Goal: Information Seeking & Learning: Learn about a topic

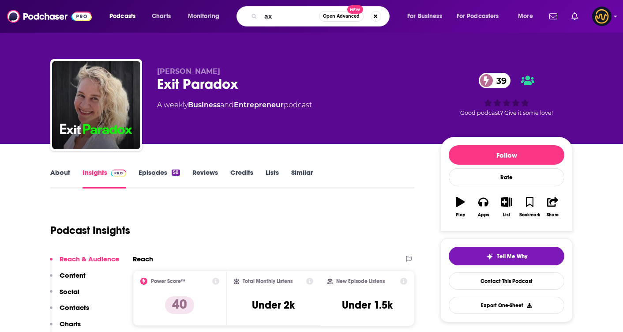
type input "a"
type input "school of mastery"
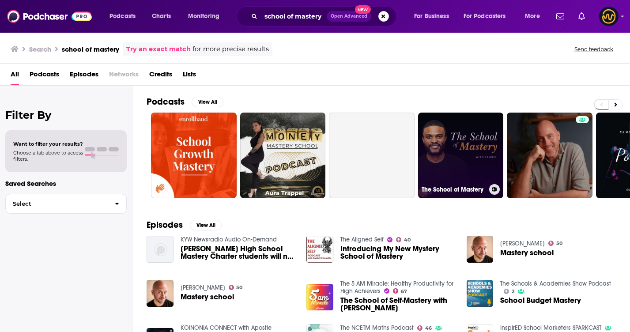
click at [485, 131] on link "The School of Mastery" at bounding box center [461, 156] width 86 height 86
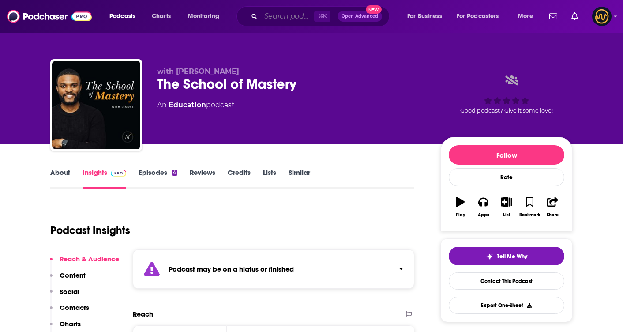
click at [305, 12] on input "Search podcasts, credits, & more..." at bounding box center [287, 16] width 53 height 14
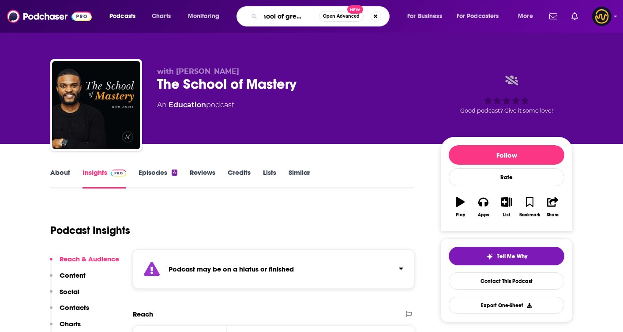
type input "school of greatness"
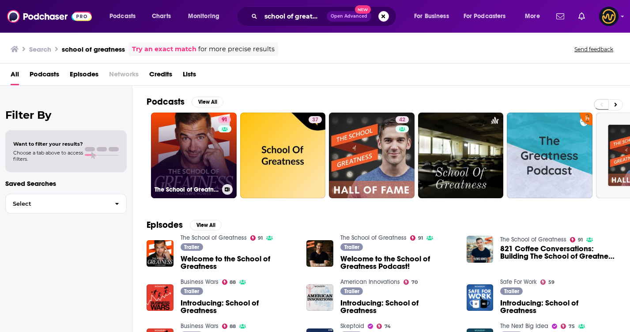
click at [199, 155] on link "91 The School of Greatness" at bounding box center [194, 156] width 86 height 86
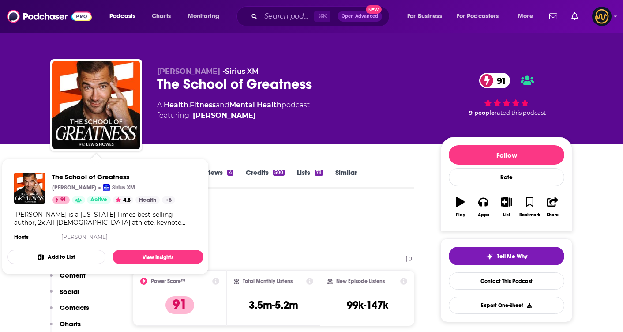
click at [254, 219] on div "Podcast Insights" at bounding box center [228, 225] width 357 height 45
click at [288, 230] on div "Podcast Insights" at bounding box center [228, 225] width 357 height 45
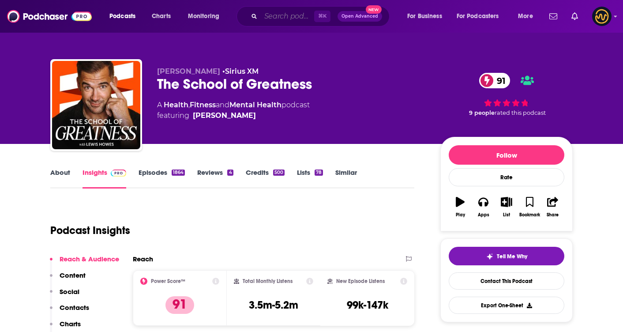
click at [306, 23] on input "Search podcasts, credits, & more..." at bounding box center [287, 16] width 53 height 14
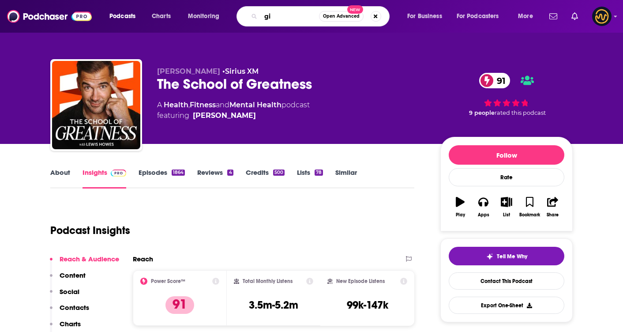
type input "g"
type input "finding mastery"
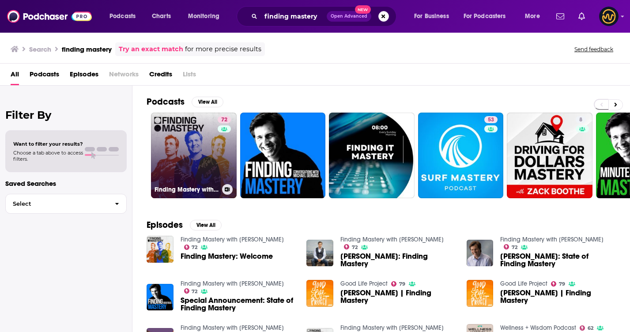
click at [194, 152] on link "72 Finding Mastery with [PERSON_NAME]" at bounding box center [194, 156] width 86 height 86
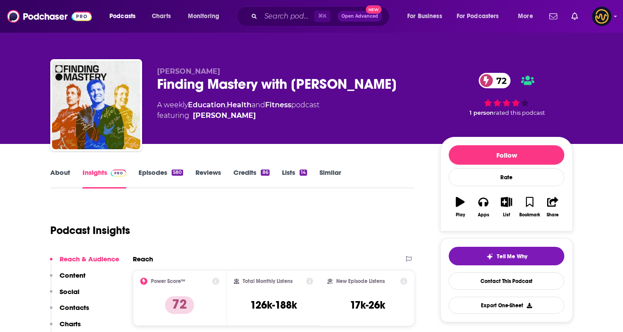
click at [64, 170] on link "About" at bounding box center [60, 178] width 20 height 20
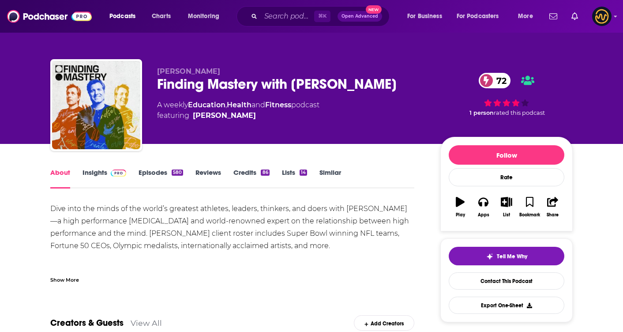
click at [70, 273] on div "Show More" at bounding box center [232, 276] width 364 height 15
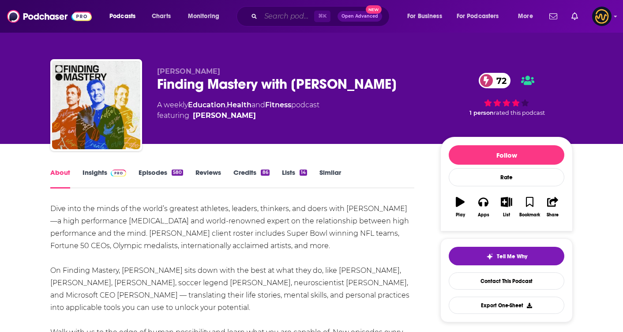
click at [297, 12] on input "Search podcasts, credits, & more..." at bounding box center [287, 16] width 53 height 14
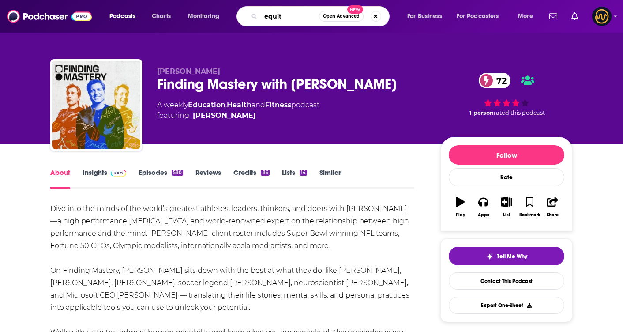
type input "equity"
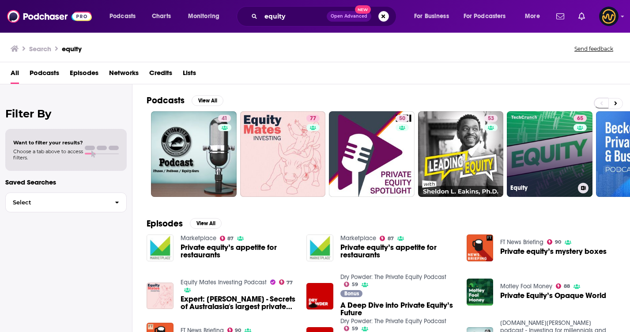
click at [538, 146] on link "65 Equity" at bounding box center [550, 154] width 86 height 86
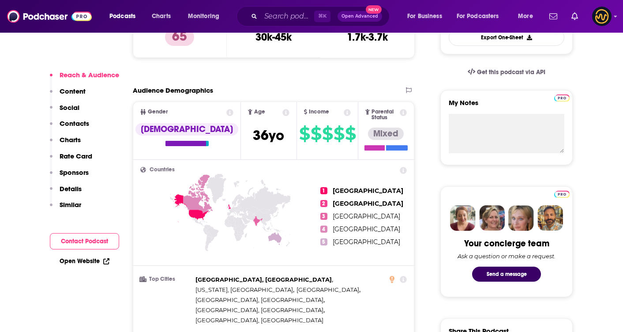
scroll to position [441, 0]
